Goal: Transaction & Acquisition: Subscribe to service/newsletter

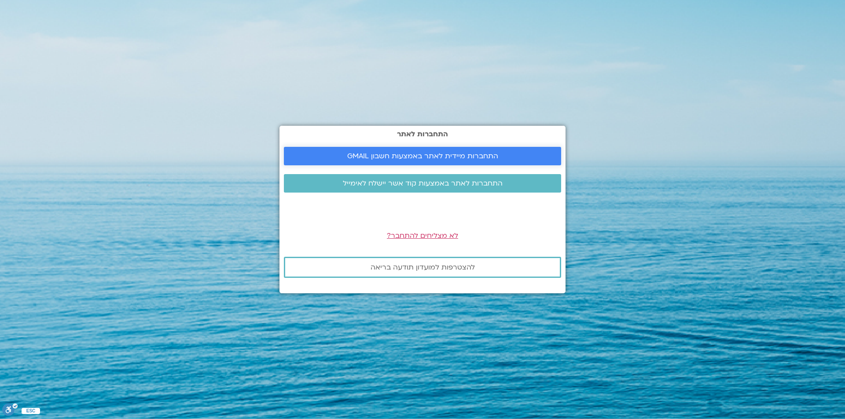
click at [444, 156] on span "התחברות מיידית לאתר באמצעות חשבון GMAIL" at bounding box center [422, 156] width 151 height 8
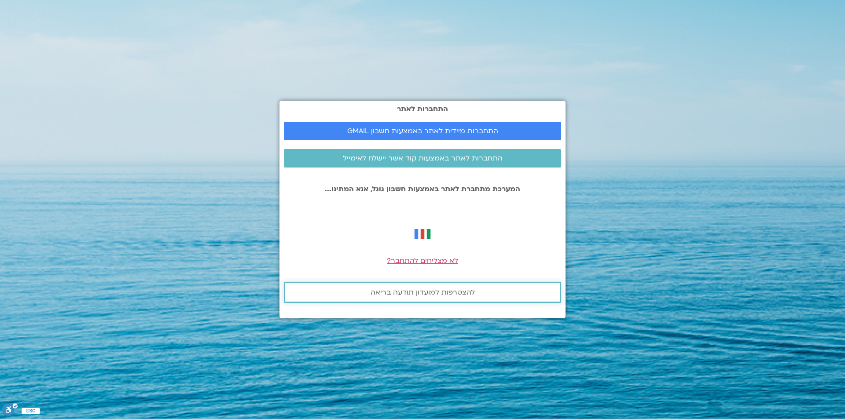
click at [436, 290] on span "להצטרפות למועדון תודעה בריאה" at bounding box center [423, 293] width 104 height 8
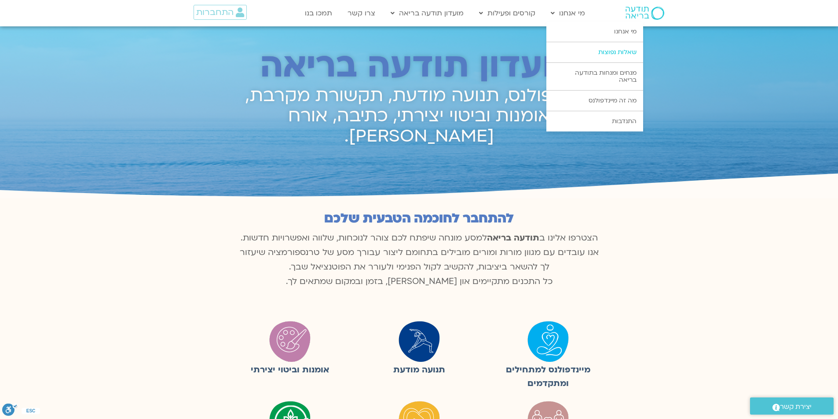
click at [595, 55] on link "שאלות נפוצות" at bounding box center [595, 52] width 97 height 20
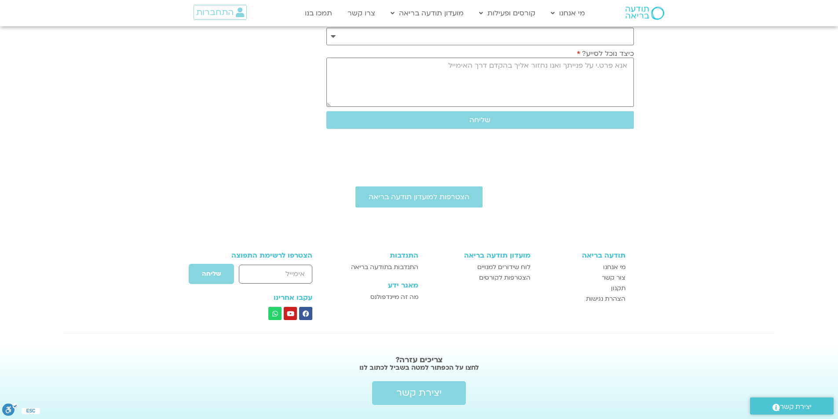
scroll to position [1121, 0]
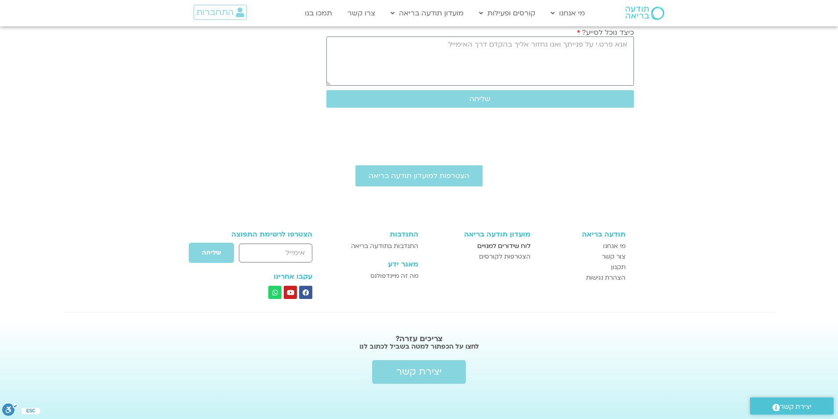
click at [517, 245] on span "לוח שידורים למנויים" at bounding box center [503, 246] width 53 height 11
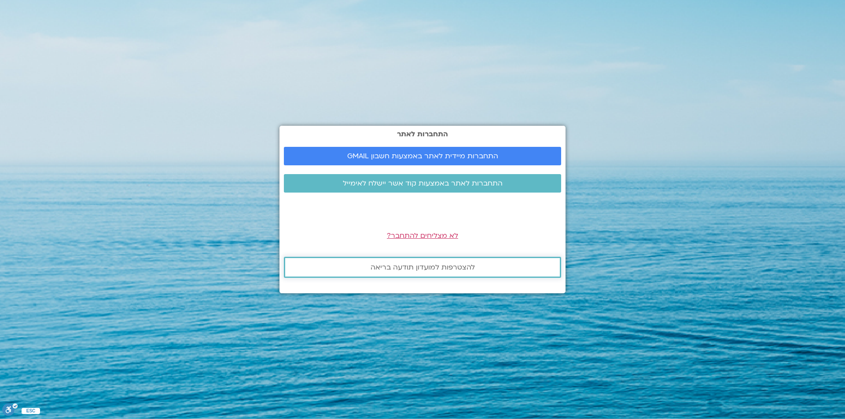
click at [434, 271] on span "להצטרפות למועדון תודעה בריאה" at bounding box center [423, 268] width 104 height 8
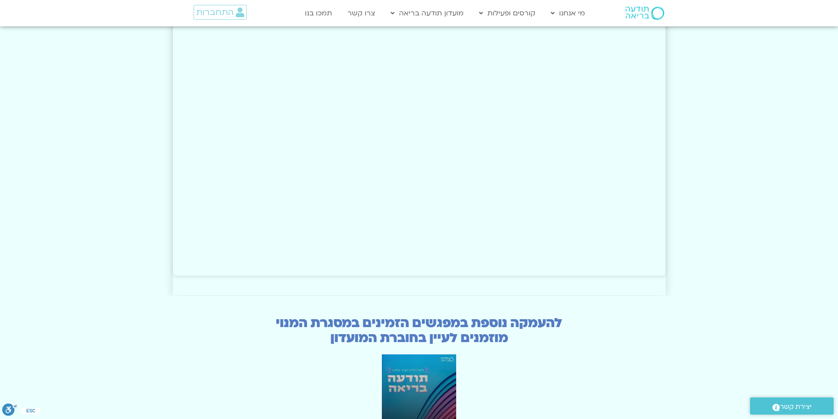
scroll to position [1980, 0]
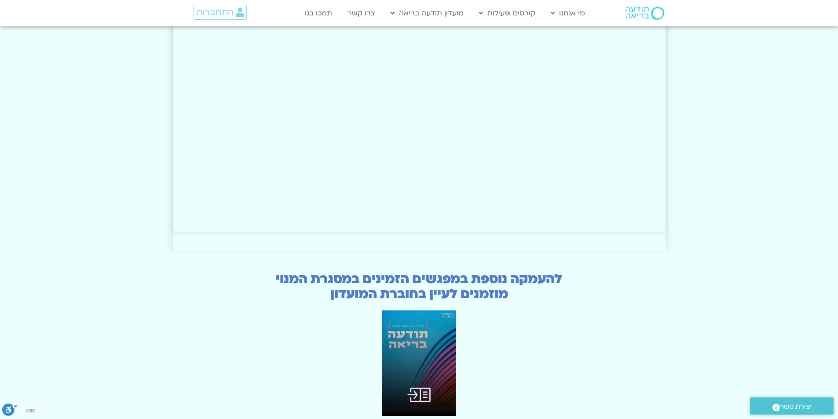
click at [418, 334] on img at bounding box center [419, 364] width 75 height 106
